Goal: Submit feedback/report problem: Submit feedback/report problem

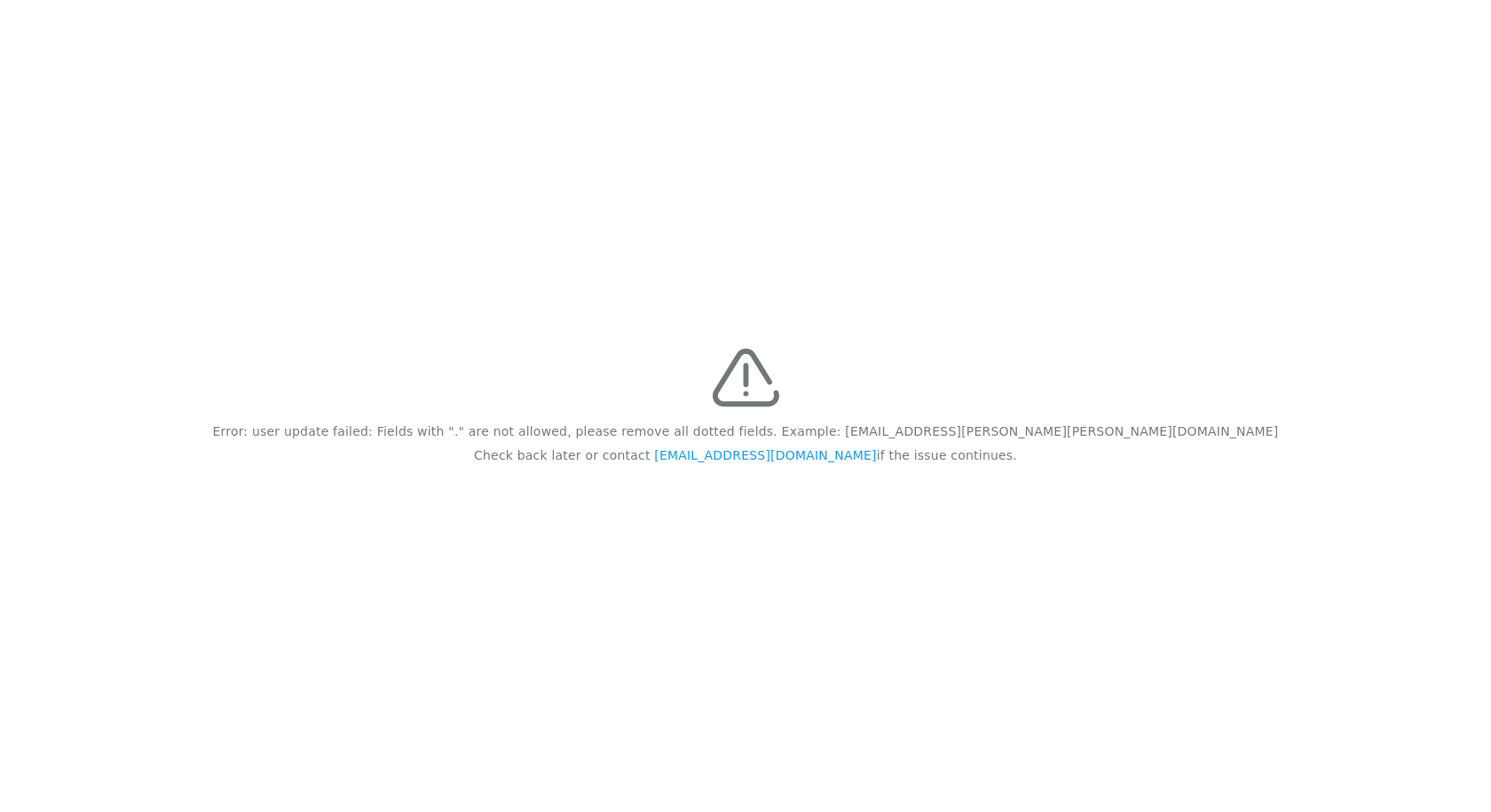
click at [587, 178] on div "Error: user update failed: Fields with "." are not allowed, please remove all d…" at bounding box center [746, 406] width 1491 height 812
click at [745, 457] on link "[EMAIL_ADDRESS][DOMAIN_NAME]" at bounding box center [765, 454] width 222 height 14
click at [770, 614] on div "Error: user update failed: Fields with "." are not allowed, please remove all d…" at bounding box center [746, 406] width 1491 height 812
click at [759, 457] on link "[EMAIL_ADDRESS][DOMAIN_NAME]" at bounding box center [765, 454] width 222 height 14
click at [1031, 549] on div "Error: user update failed: Fields with "." are not allowed, please remove all d…" at bounding box center [746, 406] width 1491 height 812
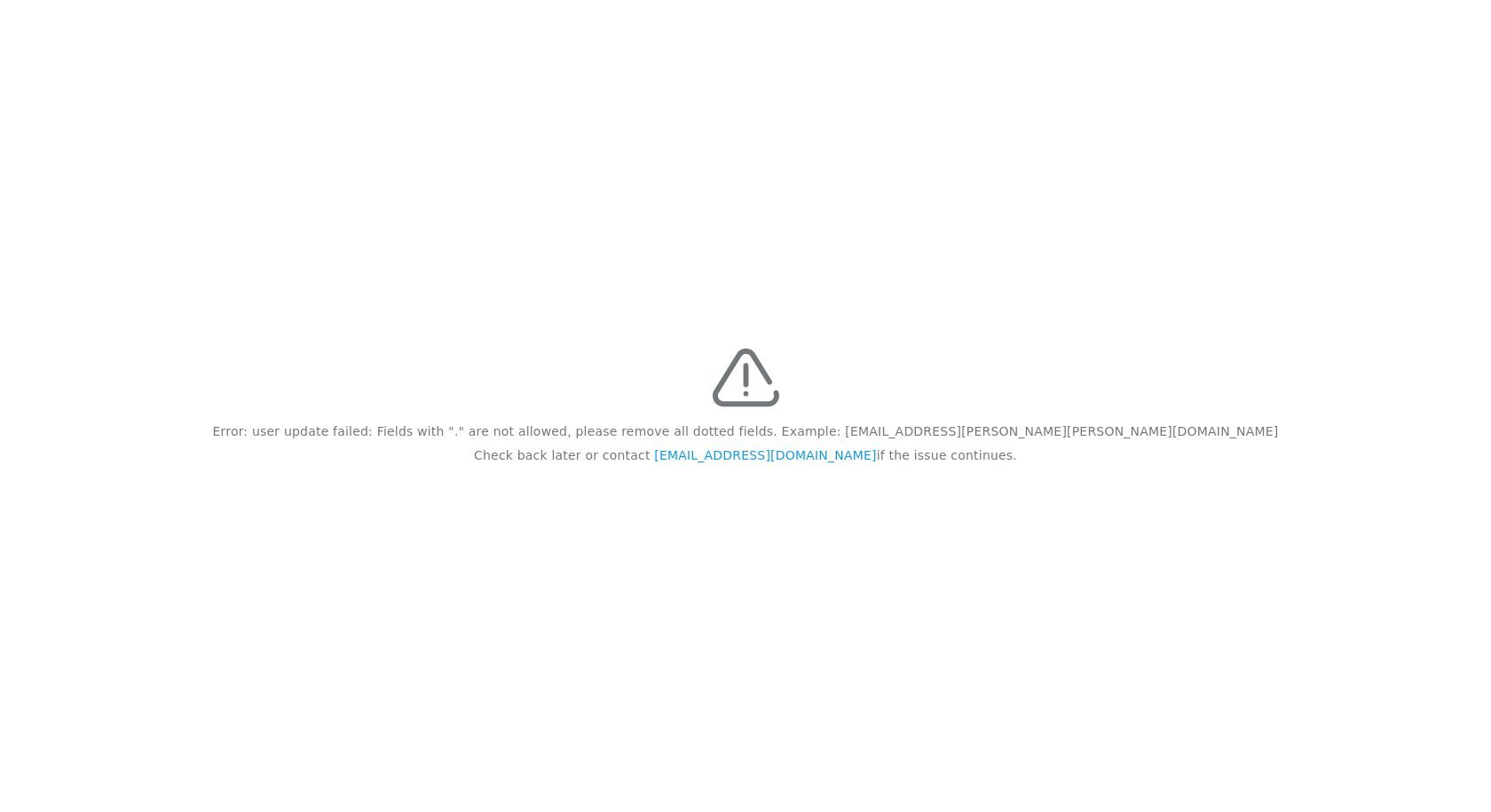
click at [489, 317] on div "Error: user update failed: Fields with "." are not allowed, please remove all d…" at bounding box center [746, 406] width 1491 height 812
click at [569, 145] on div "Error: user update failed: Fields with "." are not allowed, please remove all d…" at bounding box center [746, 406] width 1491 height 812
click at [750, 72] on div "Error: user update failed: Fields with "." are not allowed, please remove all d…" at bounding box center [746, 406] width 1491 height 812
click at [770, 462] on link "[EMAIL_ADDRESS][DOMAIN_NAME]" at bounding box center [765, 454] width 222 height 14
drag, startPoint x: 1370, startPoint y: 597, endPoint x: 1336, endPoint y: 597, distance: 34.0
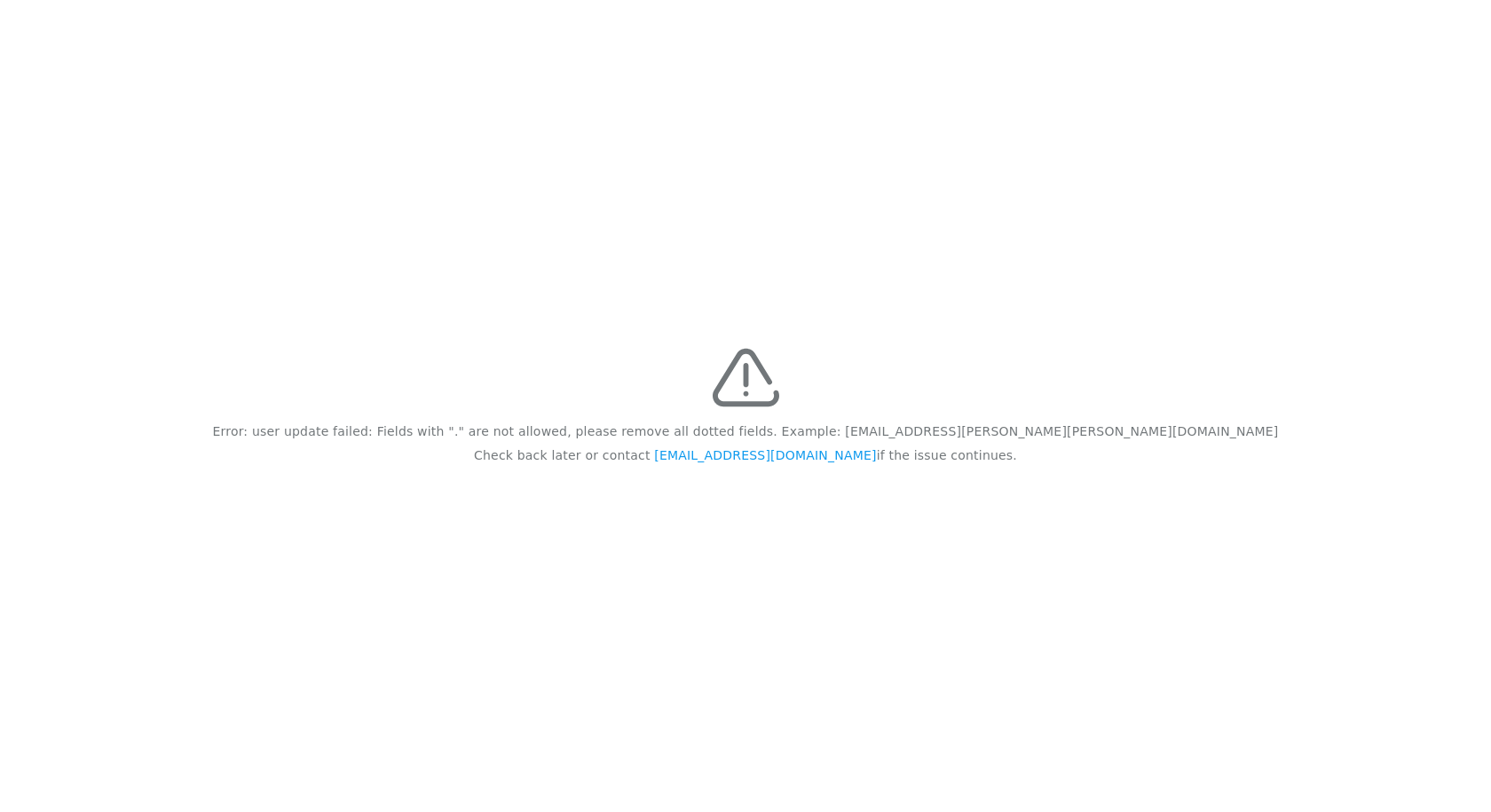
click at [1370, 597] on div "Error: user update failed: Fields with "." are not allowed, please remove all d…" at bounding box center [746, 406] width 1491 height 812
